Goal: Navigation & Orientation: Find specific page/section

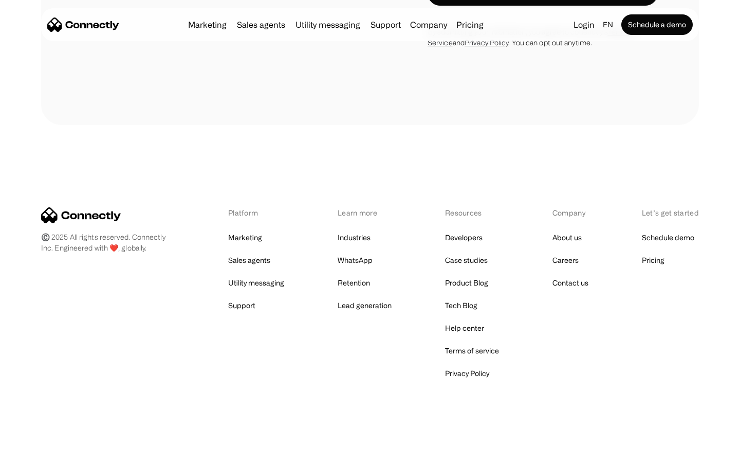
scroll to position [697, 0]
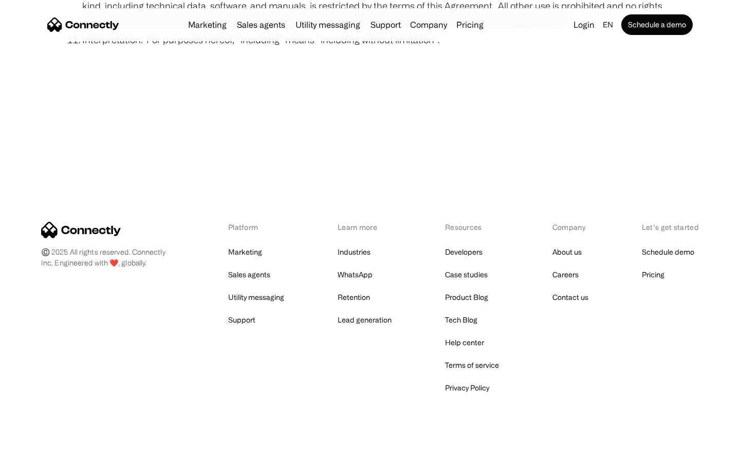
scroll to position [3777, 0]
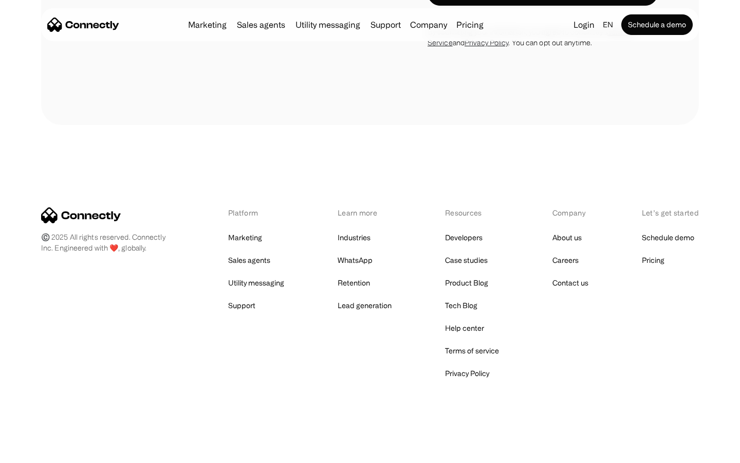
scroll to position [1977, 0]
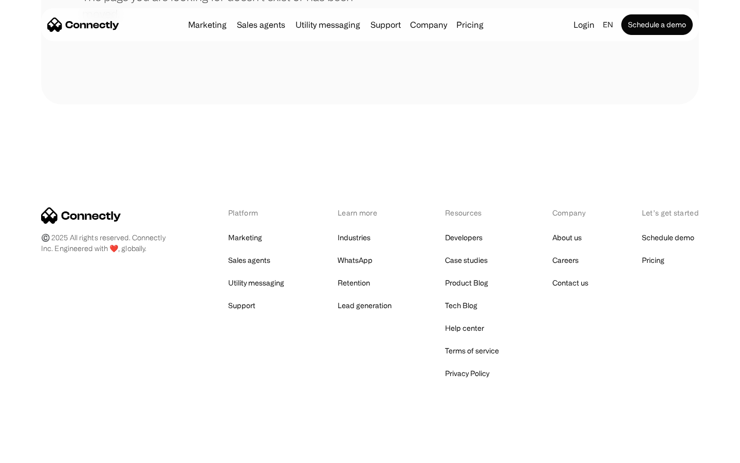
scroll to position [188, 0]
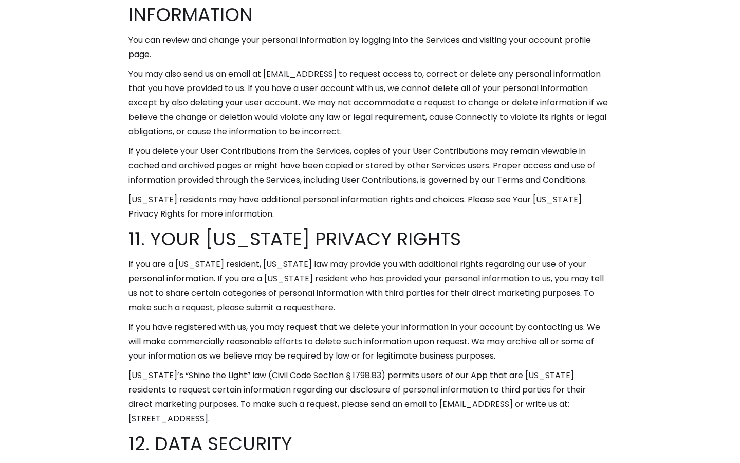
scroll to position [6329, 0]
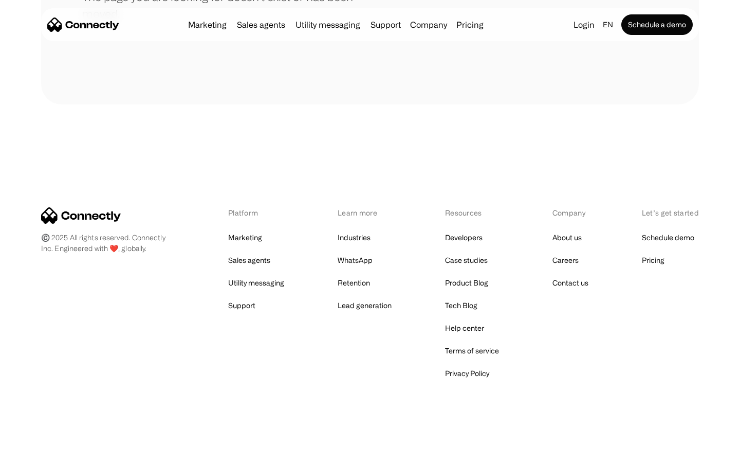
scroll to position [188, 0]
